Goal: Check status: Check status

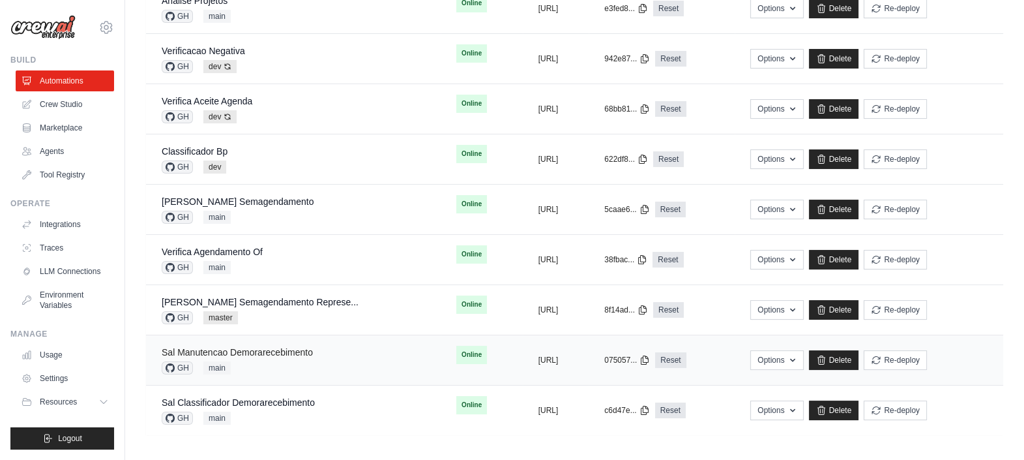
scroll to position [173, 0]
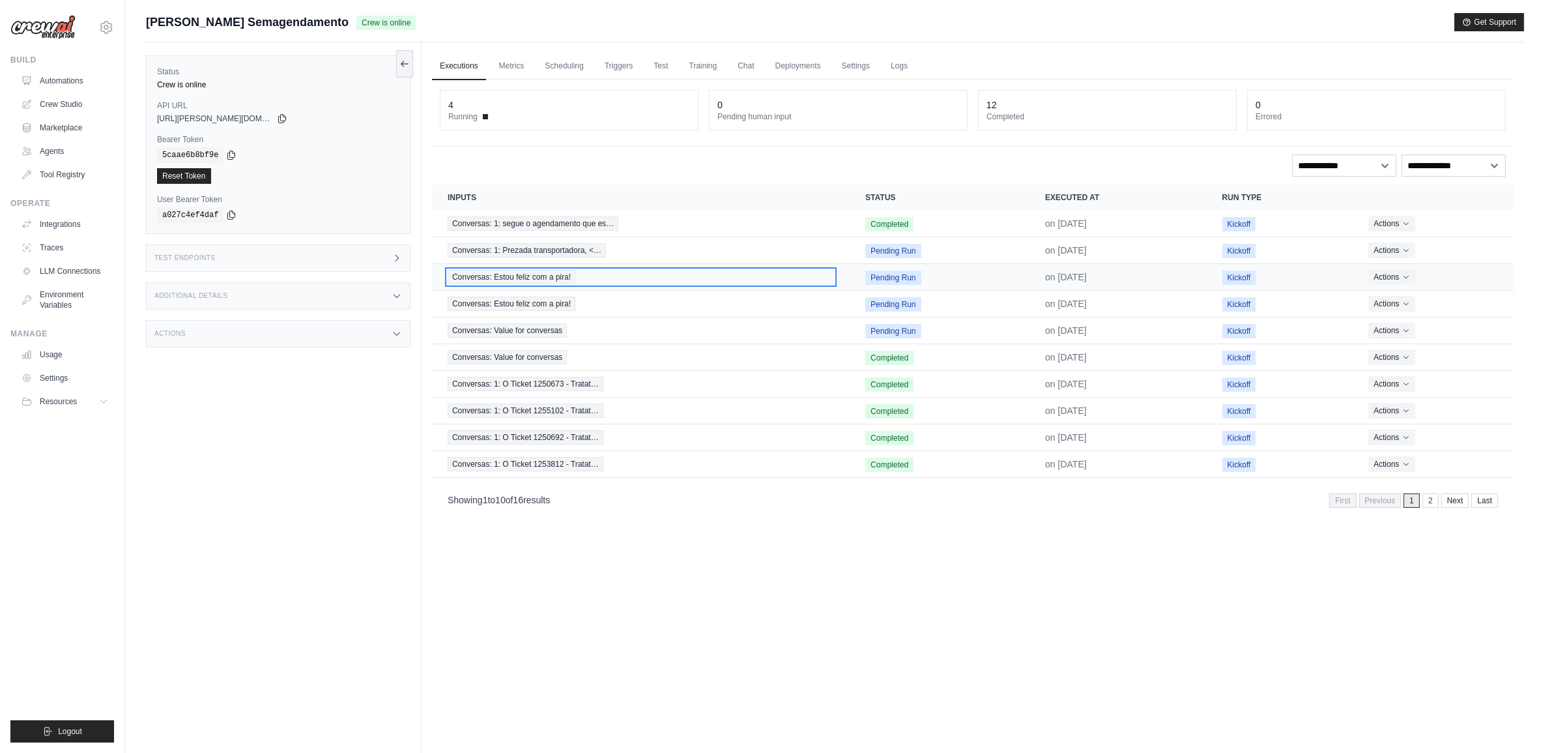
click at [549, 271] on span "Conversas: Estou feliz com a pira!" at bounding box center [512, 277] width 128 height 14
